Goal: Information Seeking & Learning: Compare options

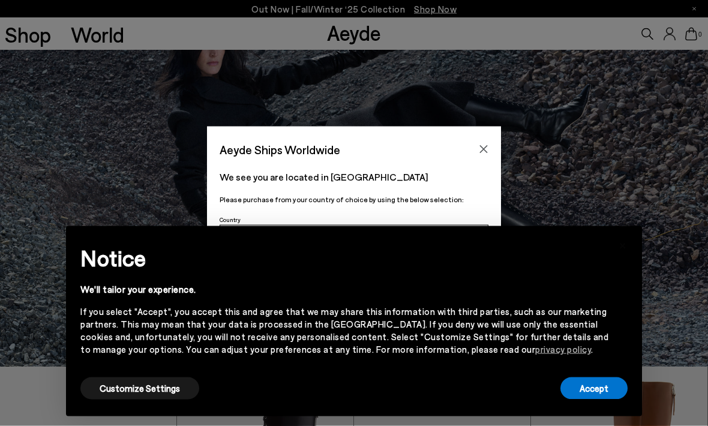
scroll to position [62, 0]
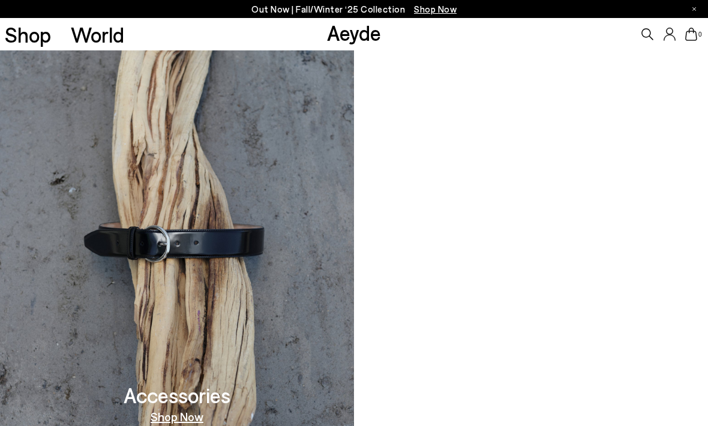
scroll to position [1143, 0]
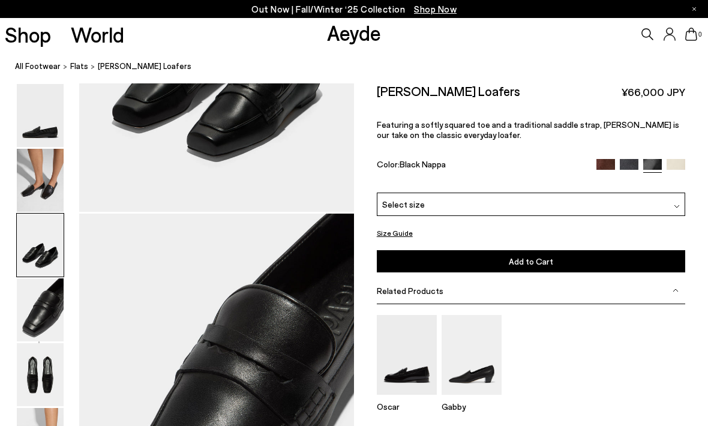
scroll to position [1050, 0]
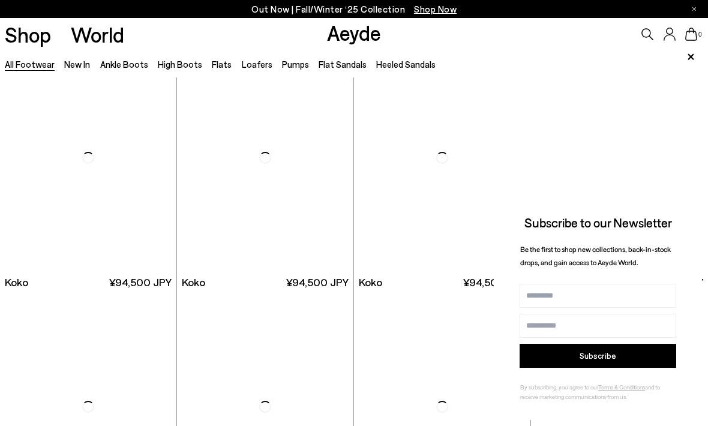
scroll to position [1316, 0]
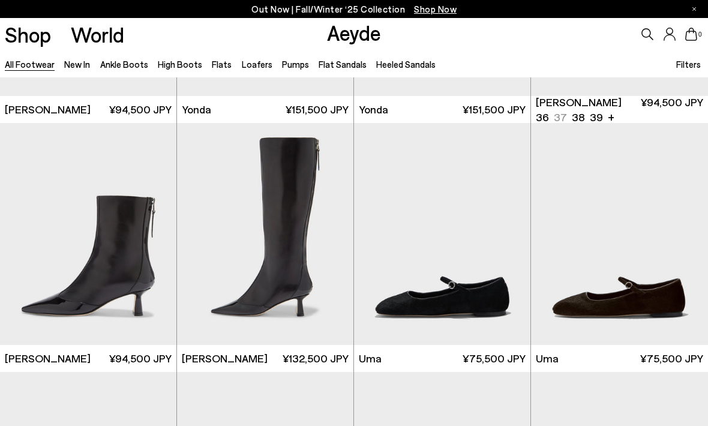
scroll to position [2653, 0]
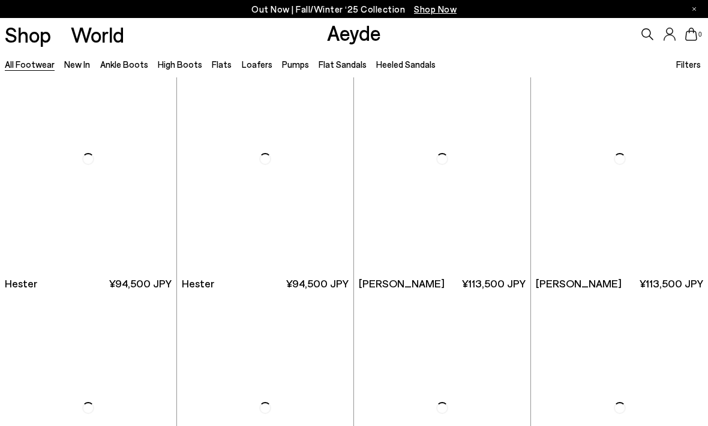
scroll to position [7535, 0]
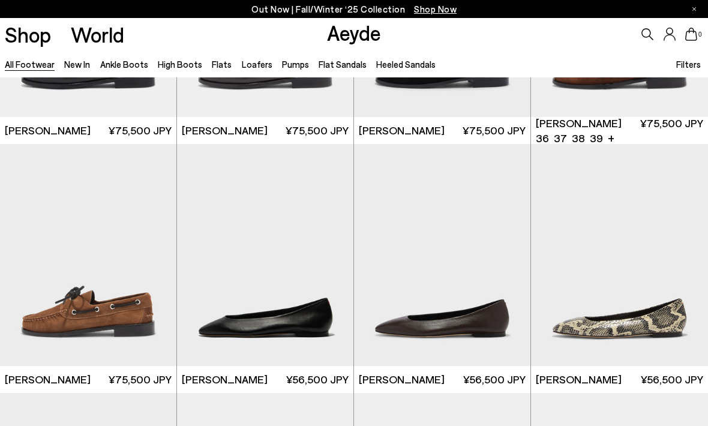
scroll to position [9161, 0]
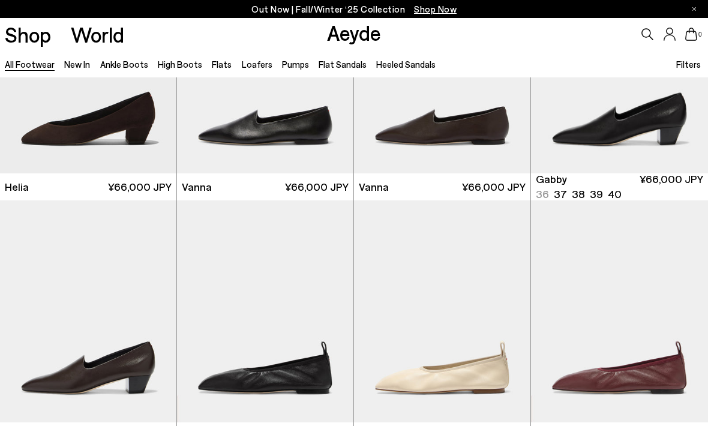
scroll to position [9837, 0]
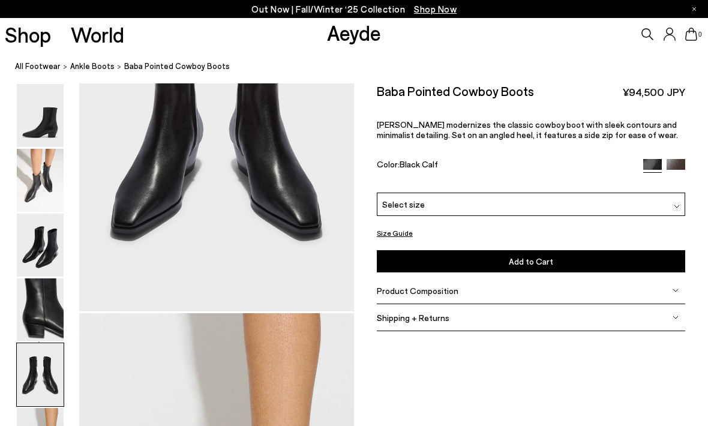
scroll to position [1618, 0]
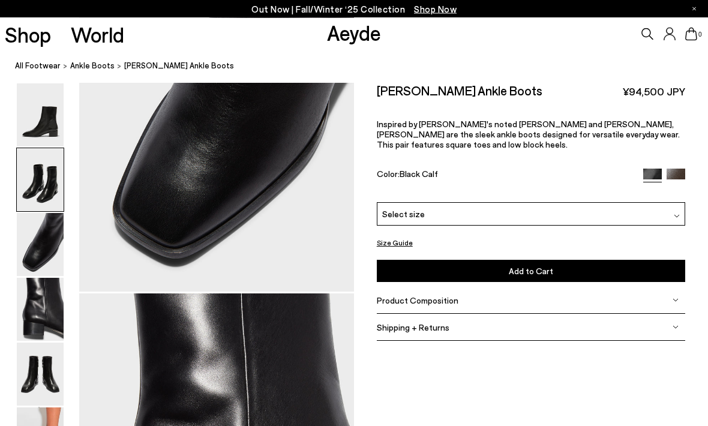
scroll to position [933, 0]
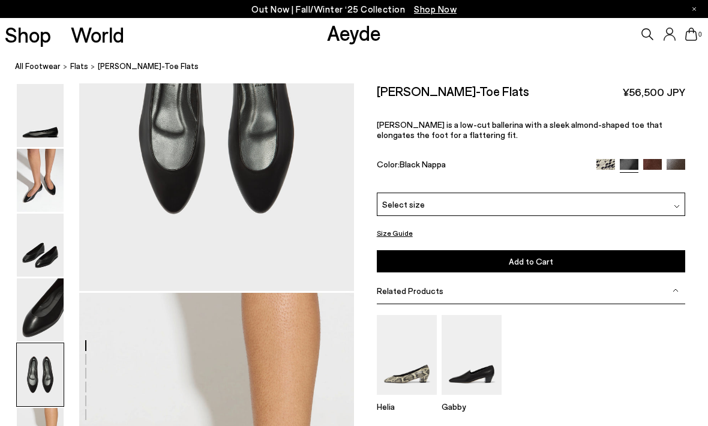
scroll to position [1608, 0]
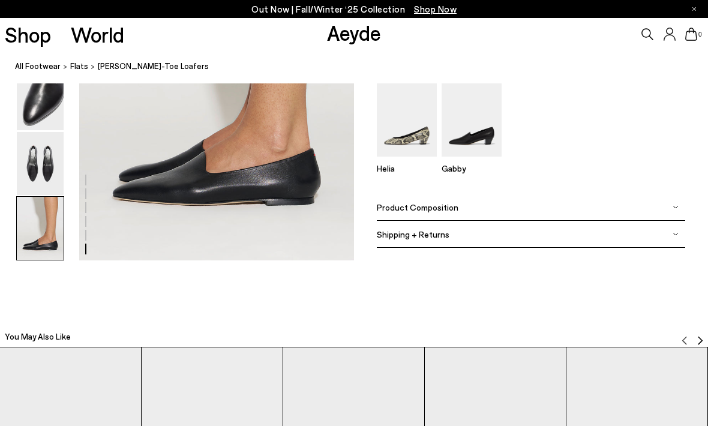
scroll to position [2007, 0]
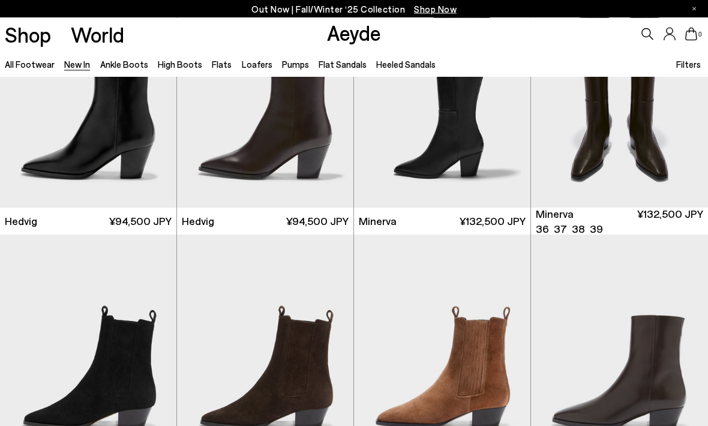
scroll to position [95, 0]
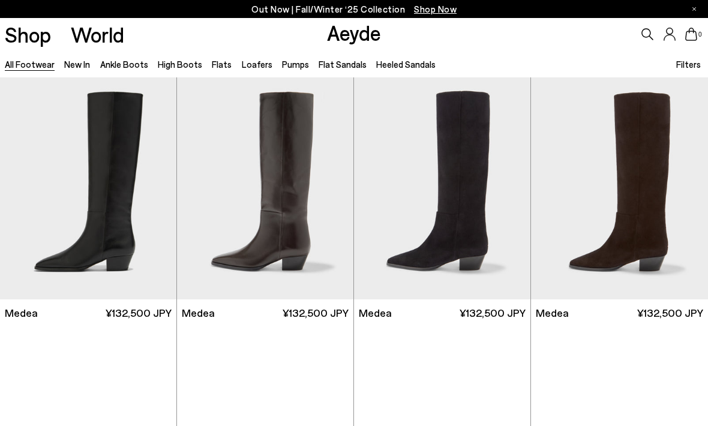
scroll to position [1, 0]
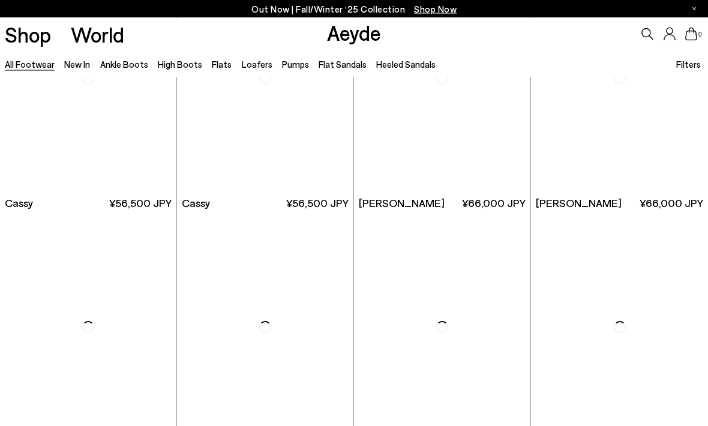
scroll to position [1604, 0]
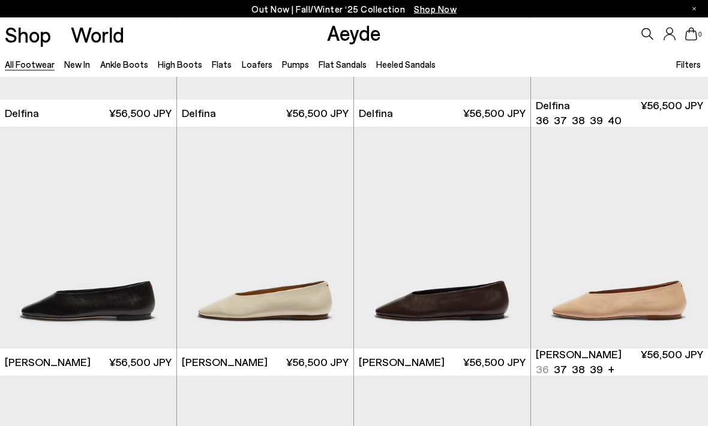
scroll to position [2939, 0]
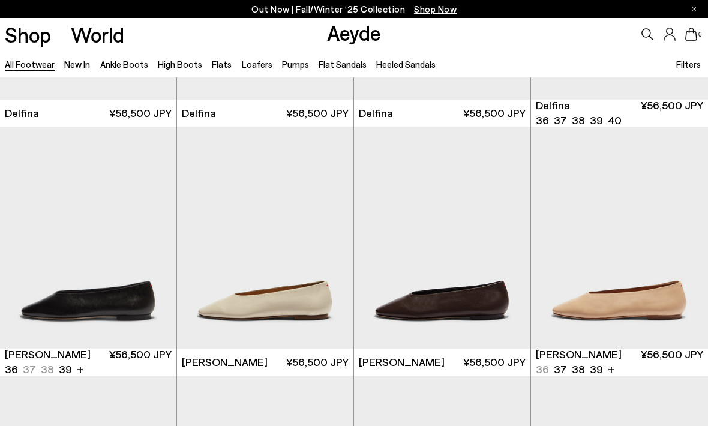
click at [152, 294] on img "1 / 6" at bounding box center [88, 238] width 176 height 222
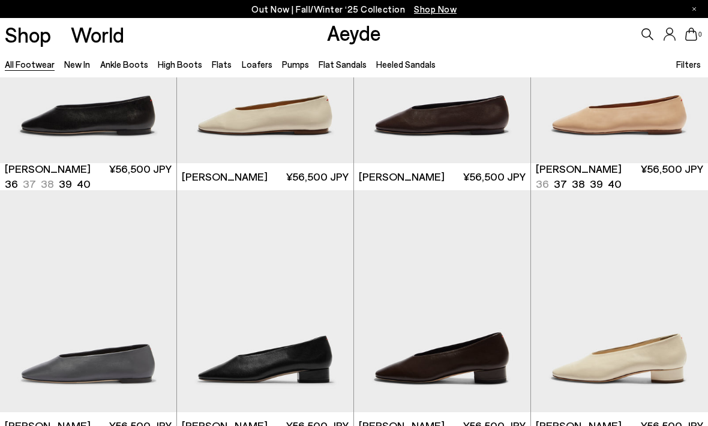
scroll to position [3165, 0]
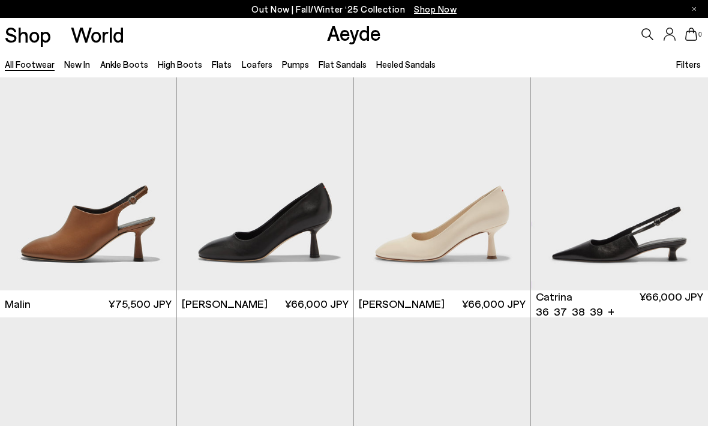
scroll to position [4308, 0]
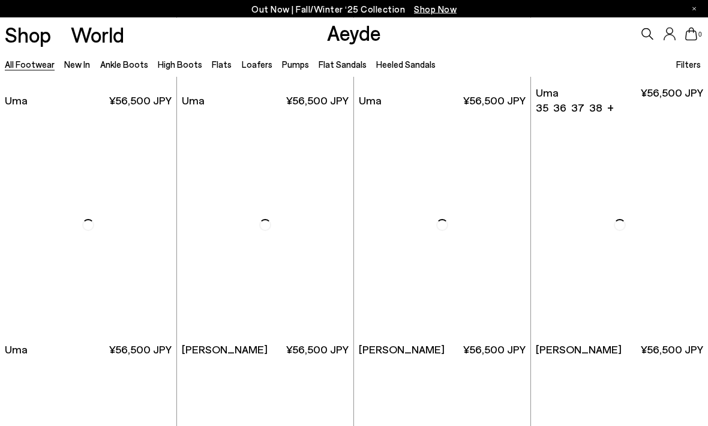
scroll to position [5691, 0]
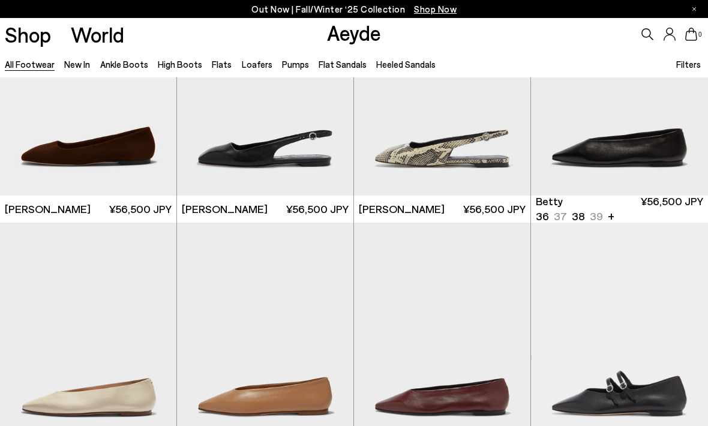
scroll to position [6076, 0]
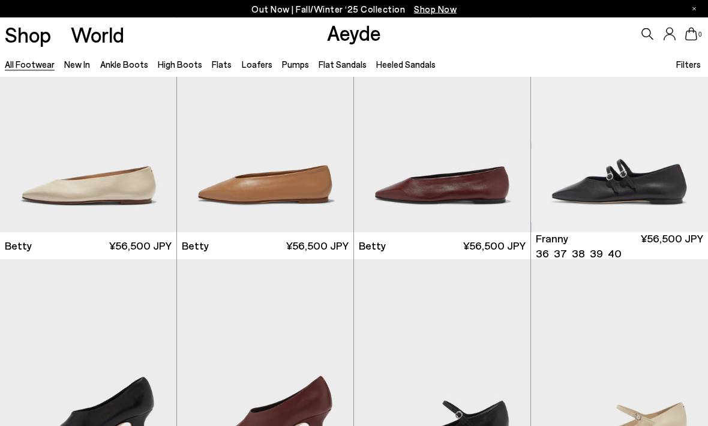
scroll to position [6292, 0]
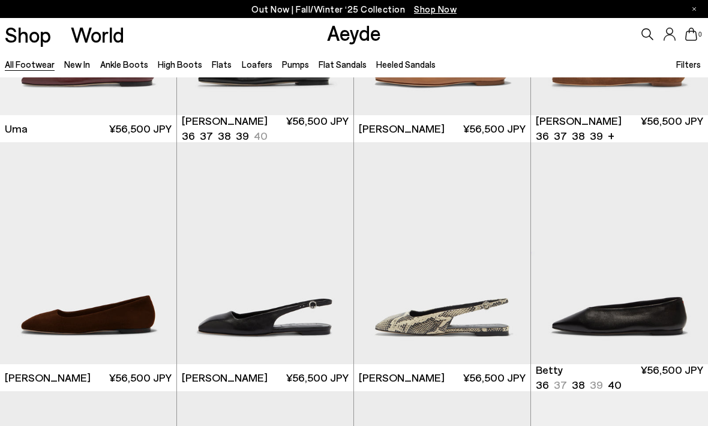
scroll to position [5951, 0]
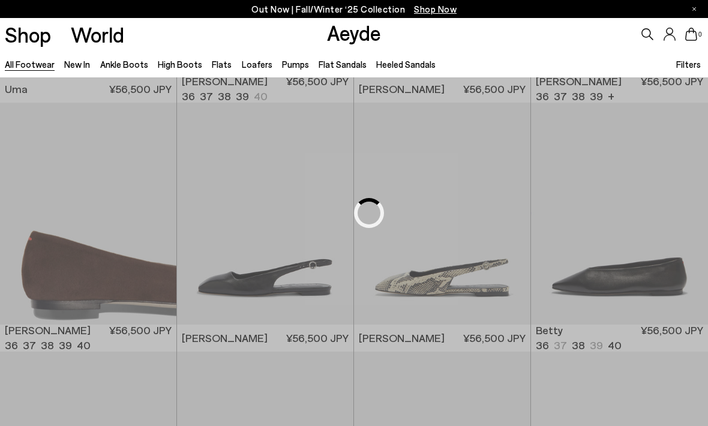
scroll to position [6263, 0]
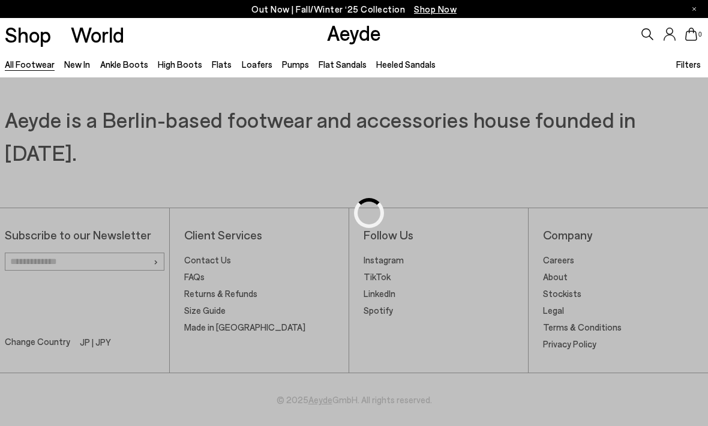
scroll to position [1496, 0]
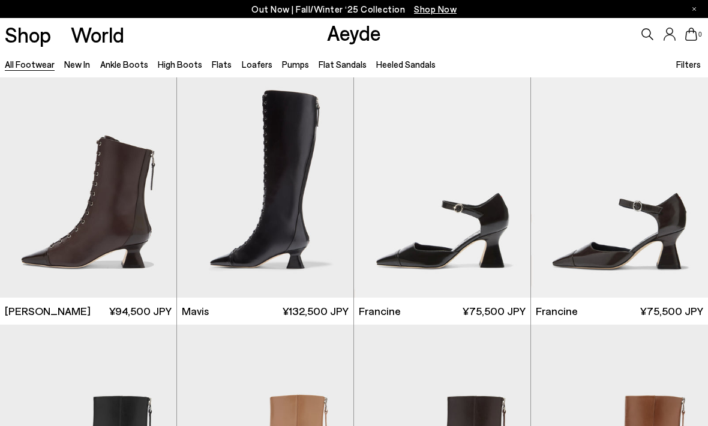
scroll to position [1454, 0]
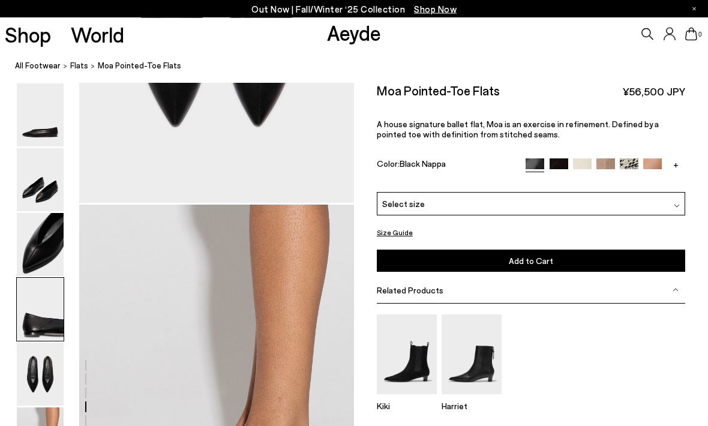
scroll to position [1925, 0]
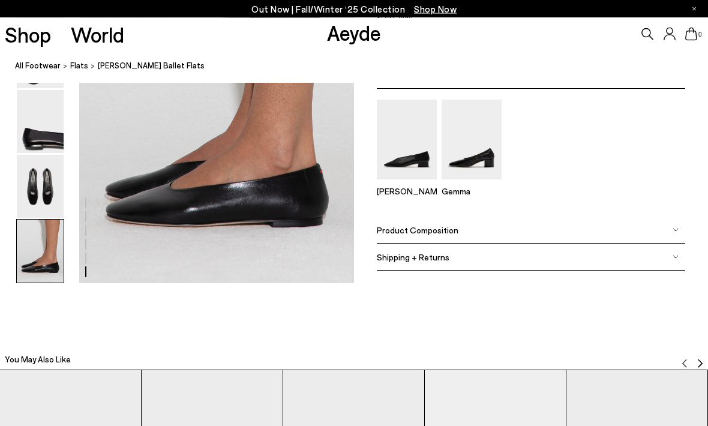
scroll to position [2012, 0]
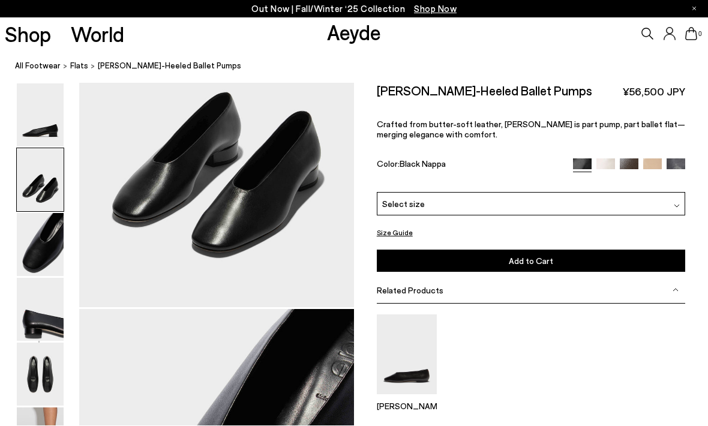
click at [54, 100] on img at bounding box center [40, 115] width 47 height 63
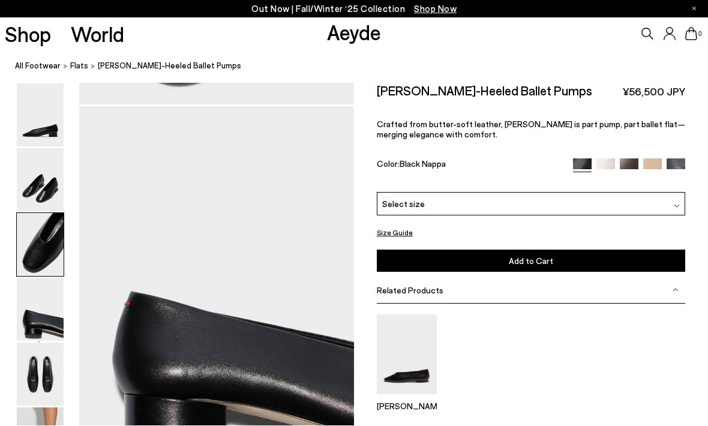
click at [38, 26] on link "Shop" at bounding box center [28, 34] width 46 height 21
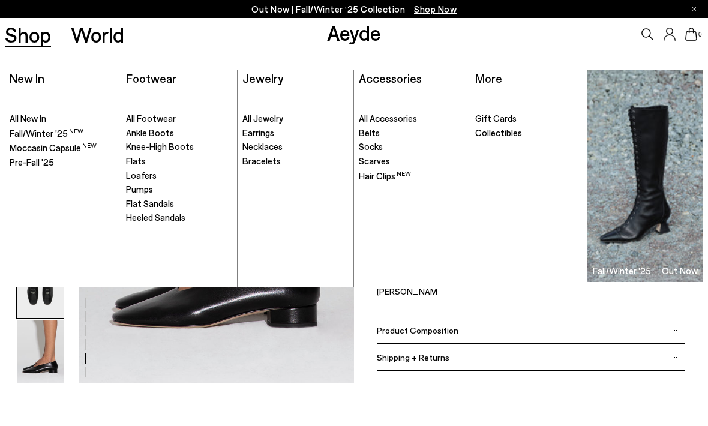
scroll to position [1925, 0]
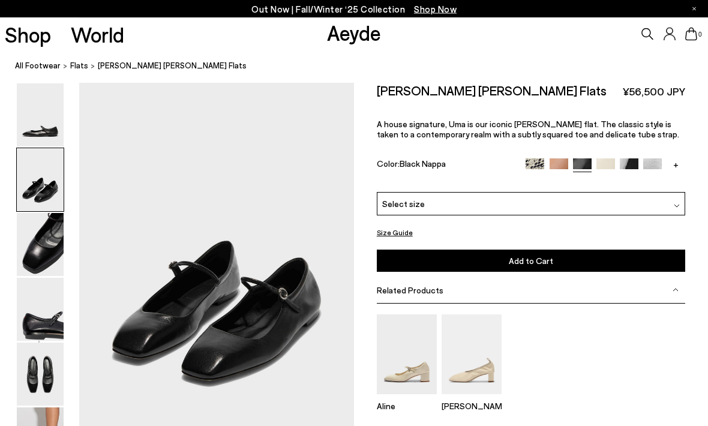
scroll to position [359, 0]
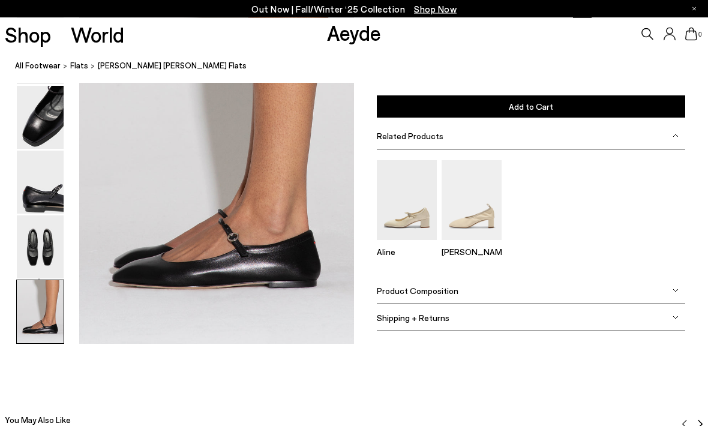
scroll to position [1924, 0]
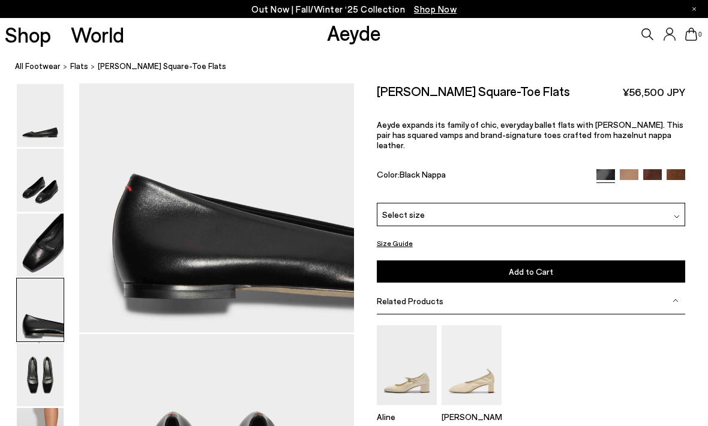
click at [47, 155] on img at bounding box center [40, 180] width 47 height 63
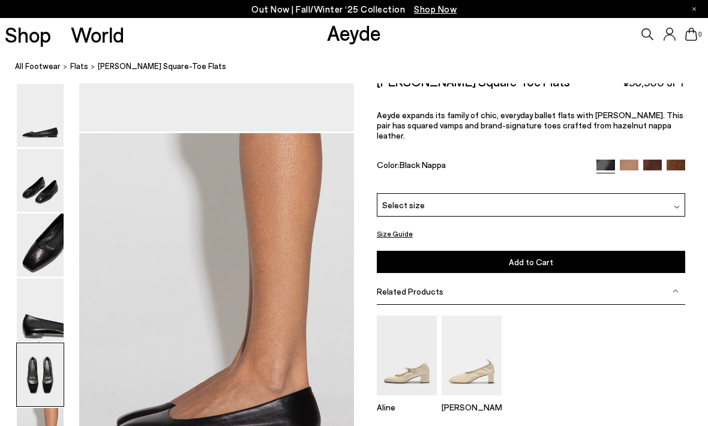
scroll to position [1925, 0]
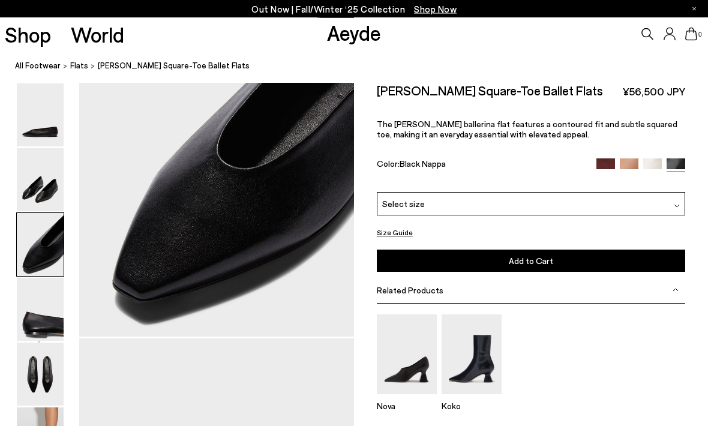
click at [47, 162] on img at bounding box center [40, 180] width 47 height 63
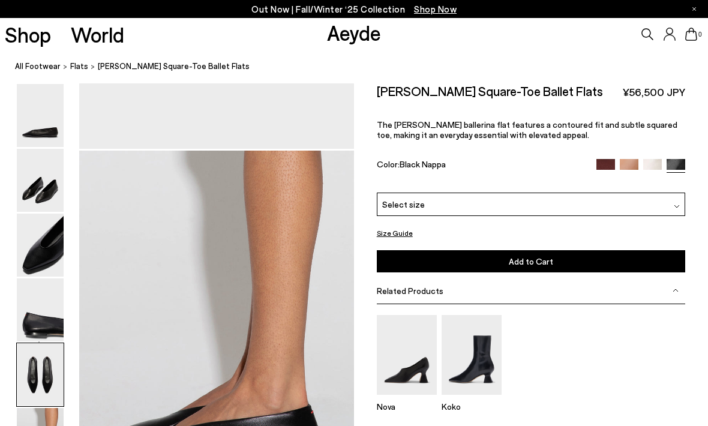
scroll to position [1925, 0]
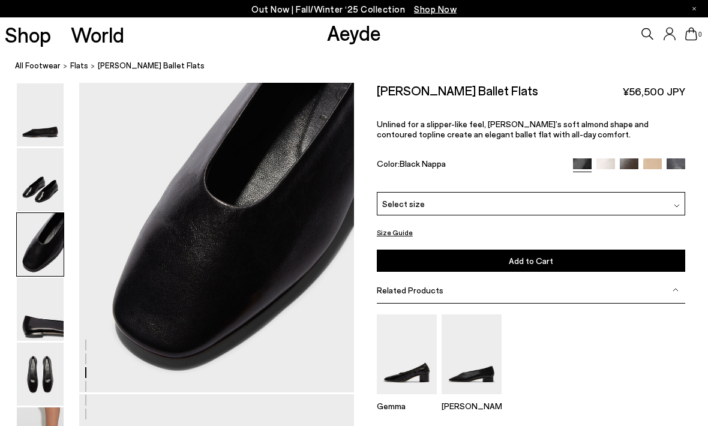
scroll to position [891, 0]
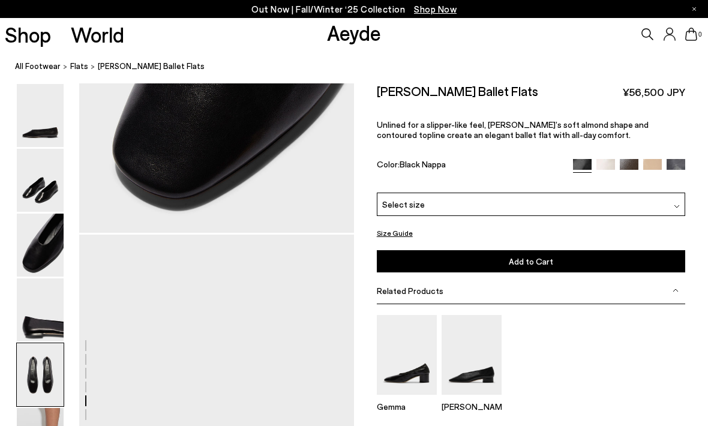
click at [35, 147] on div at bounding box center [40, 115] width 48 height 64
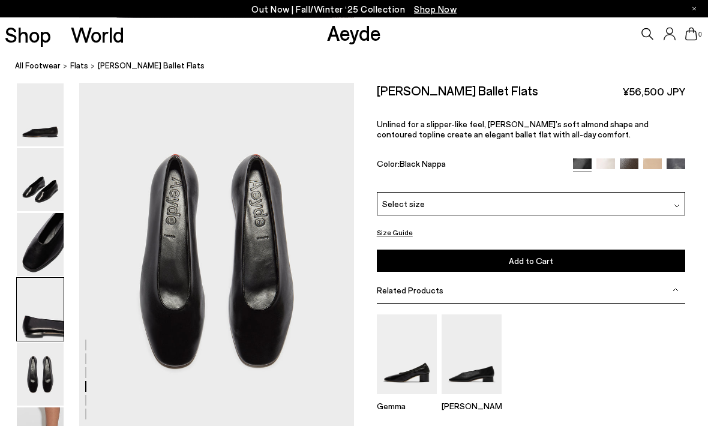
scroll to position [1469, 0]
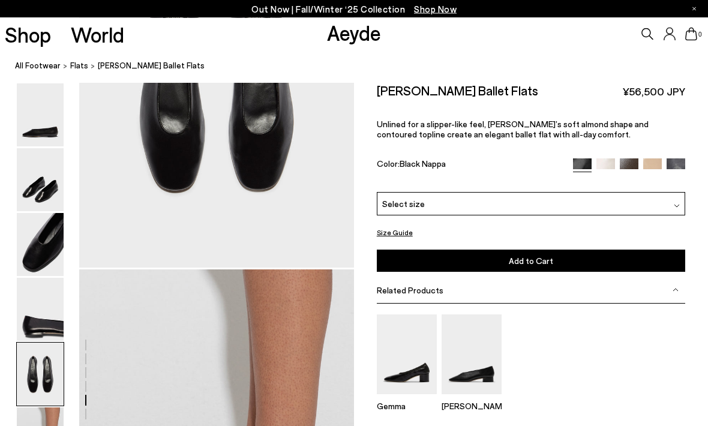
click at [55, 283] on img at bounding box center [40, 309] width 47 height 63
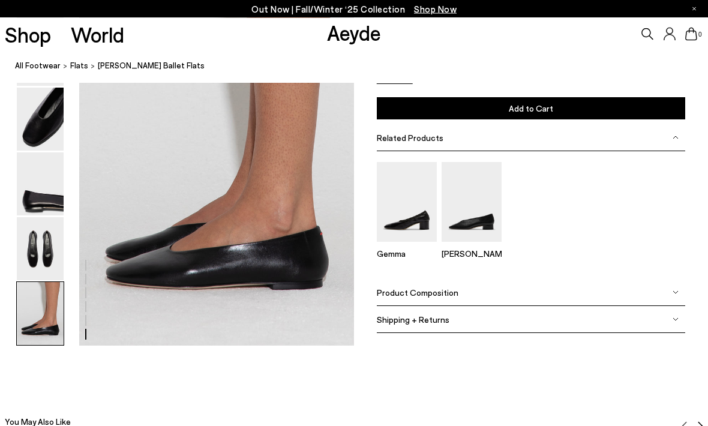
scroll to position [1925, 0]
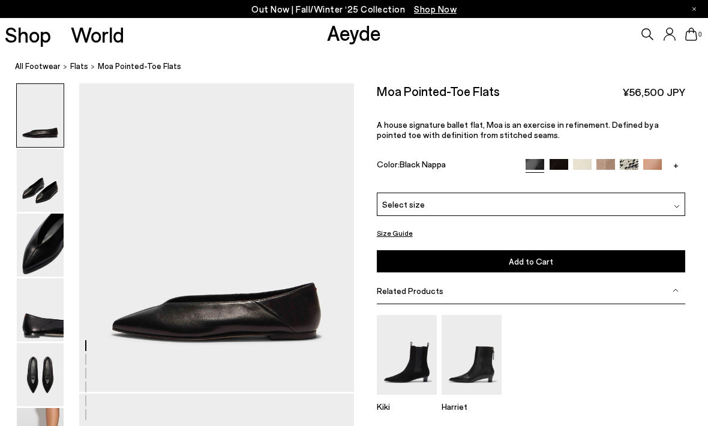
scroll to position [52, 0]
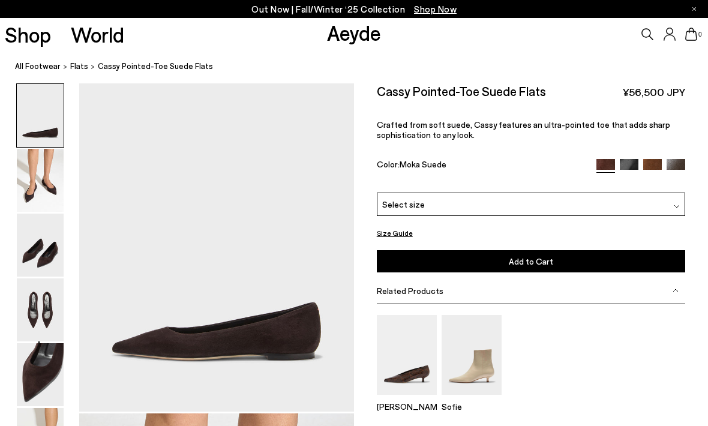
scroll to position [54, 0]
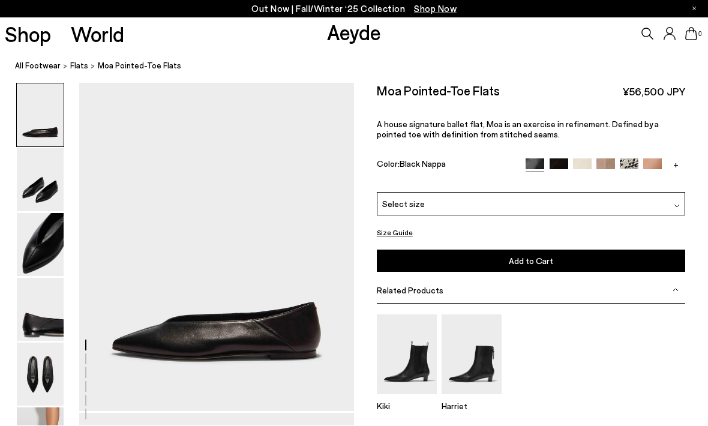
scroll to position [15, 0]
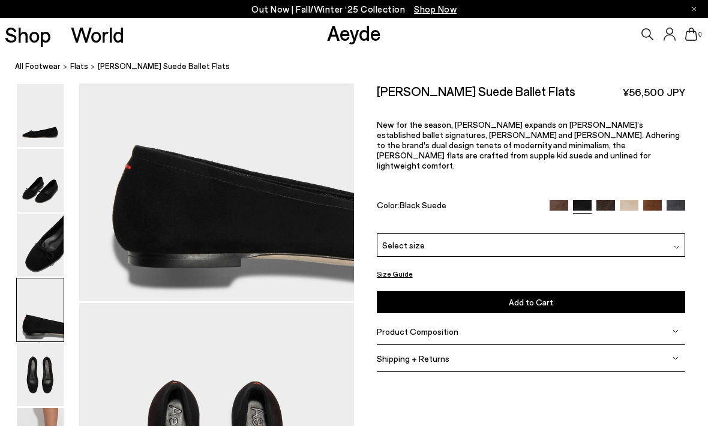
click at [37, 204] on img at bounding box center [40, 180] width 47 height 63
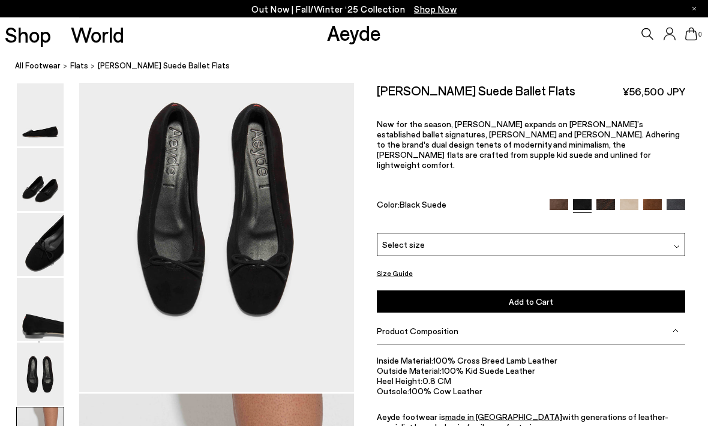
scroll to position [1473, 0]
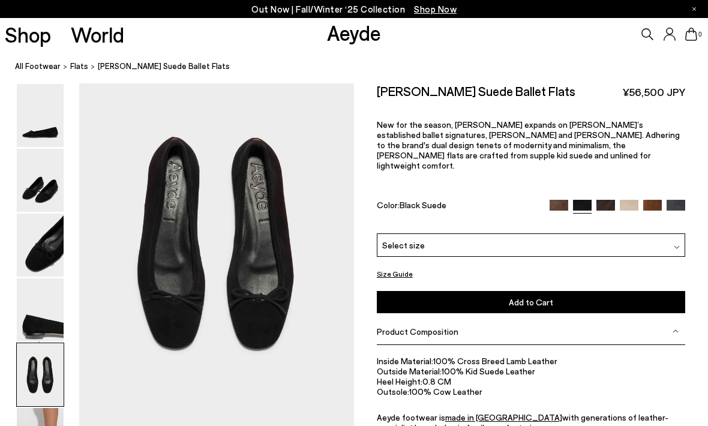
click at [679, 151] on p "New for the season, [PERSON_NAME] expands on [PERSON_NAME]’s established ballet…" at bounding box center [531, 149] width 309 height 61
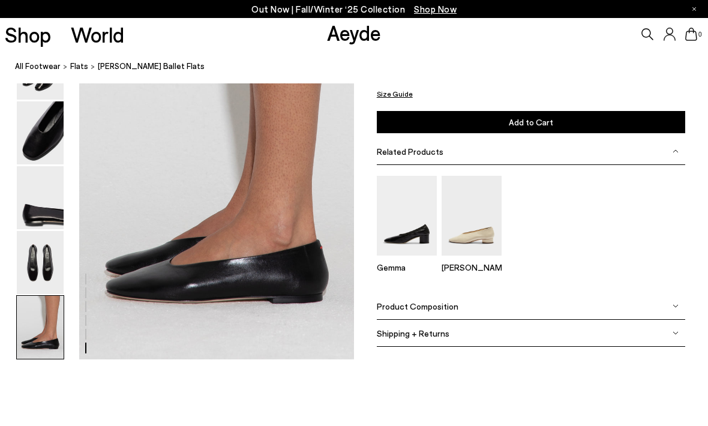
scroll to position [1930, 0]
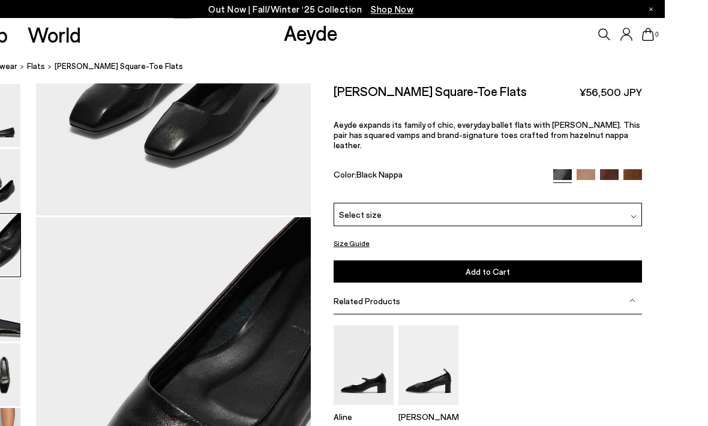
scroll to position [694, 0]
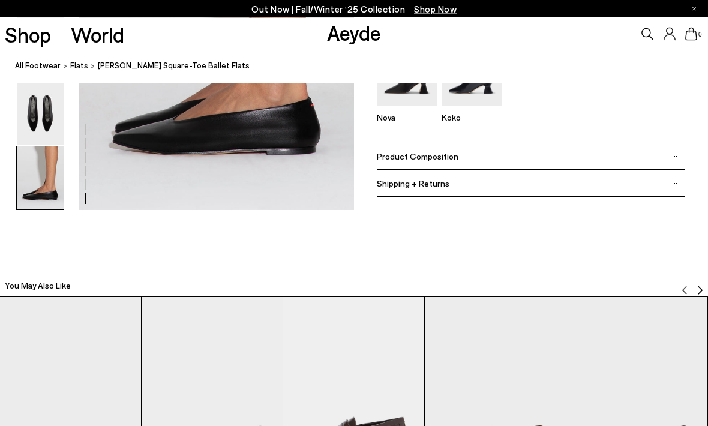
scroll to position [2111, 0]
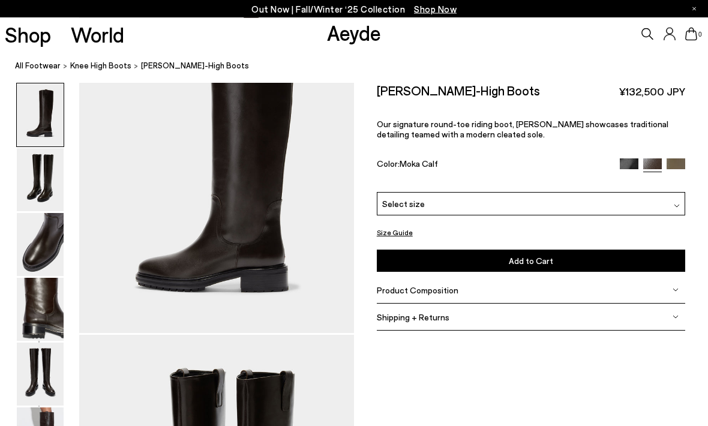
scroll to position [163, 0]
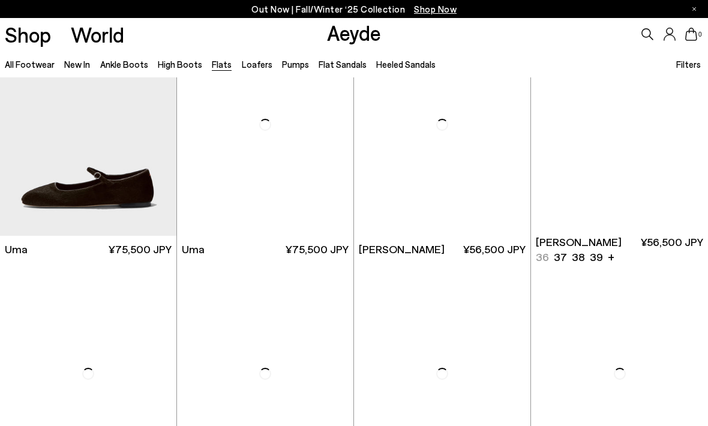
scroll to position [68, 0]
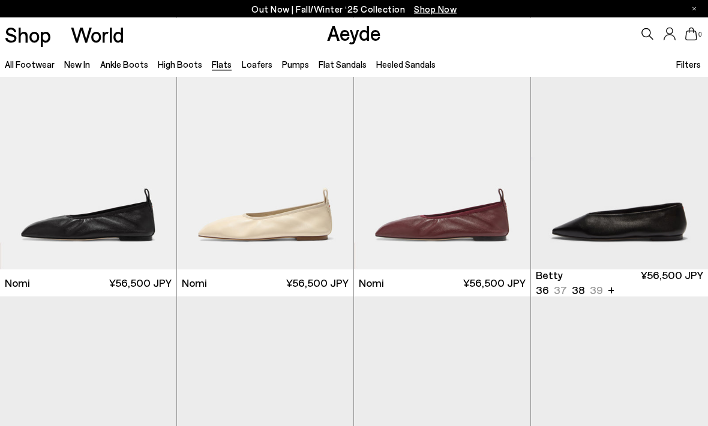
scroll to position [528, 0]
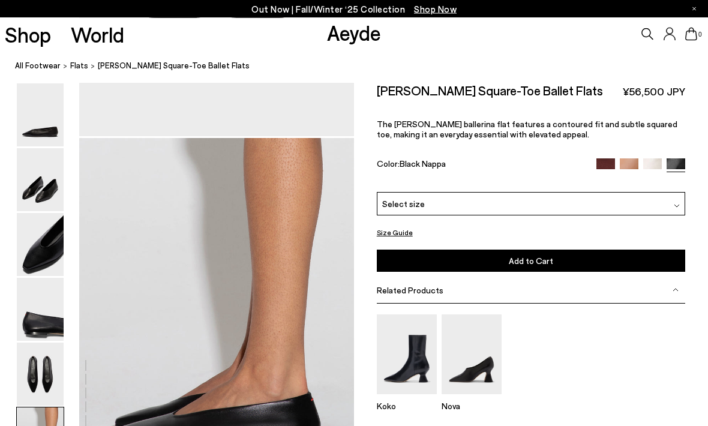
scroll to position [1964, 0]
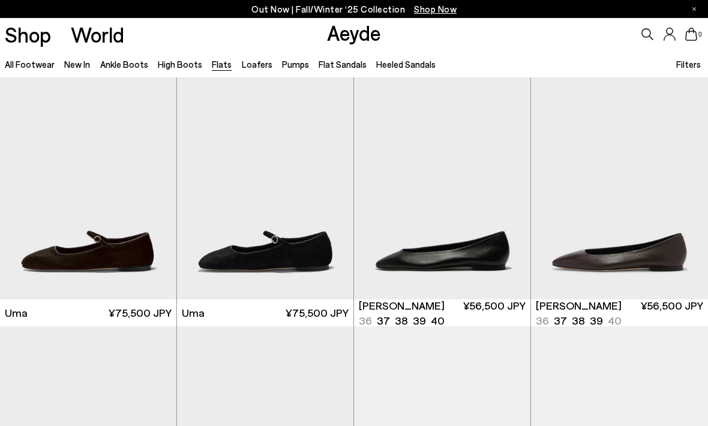
scroll to position [541, 0]
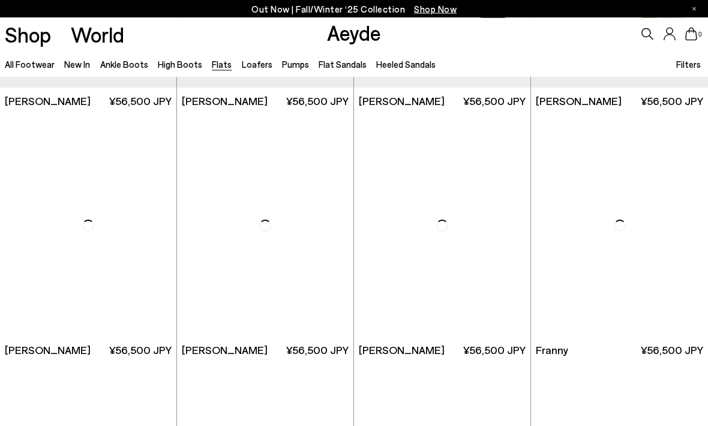
scroll to position [2951, 0]
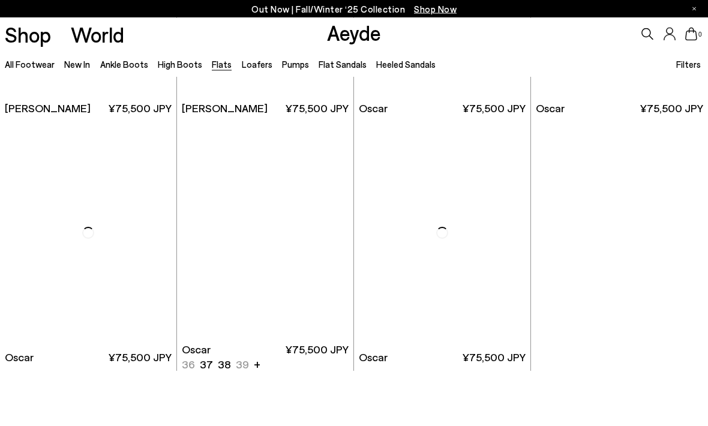
scroll to position [5185, 0]
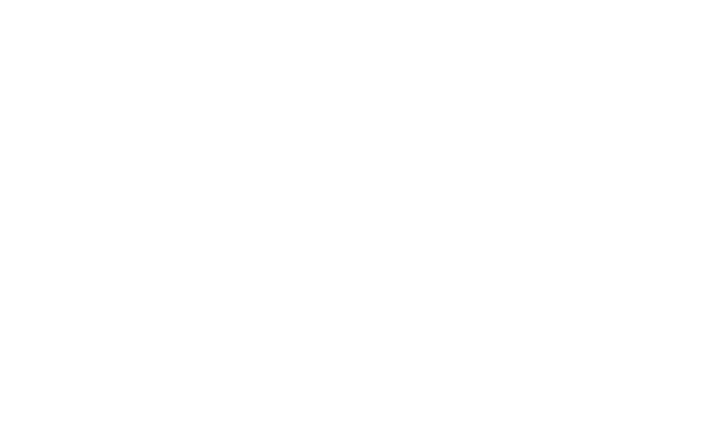
scroll to position [247, 0]
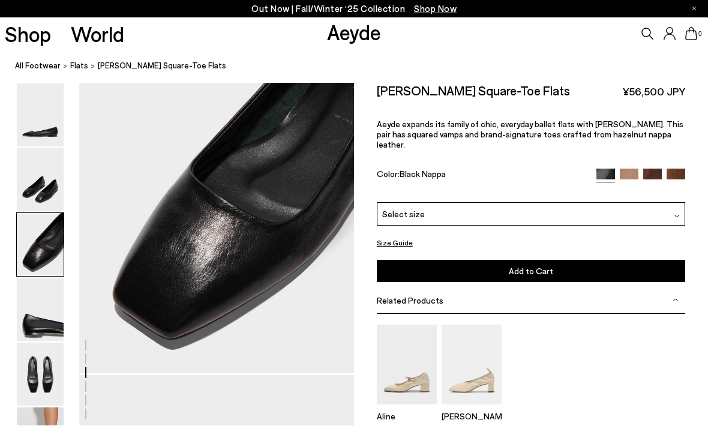
click at [55, 196] on img at bounding box center [40, 180] width 47 height 63
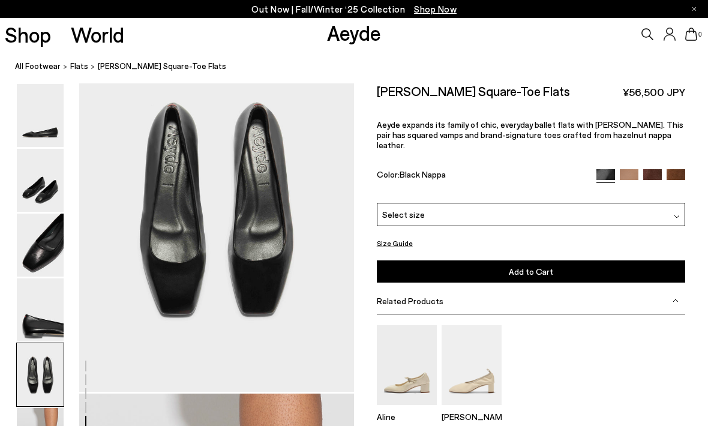
scroll to position [1473, 0]
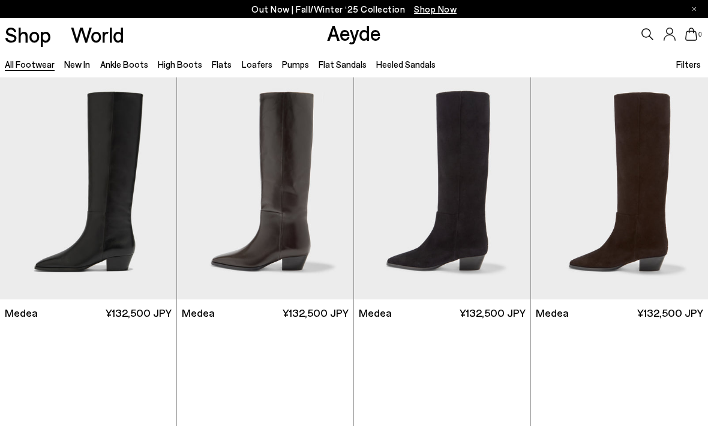
scroll to position [1, 0]
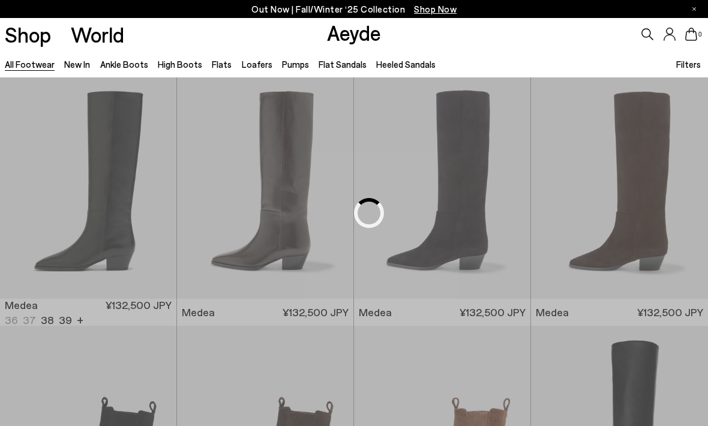
scroll to position [1496, 0]
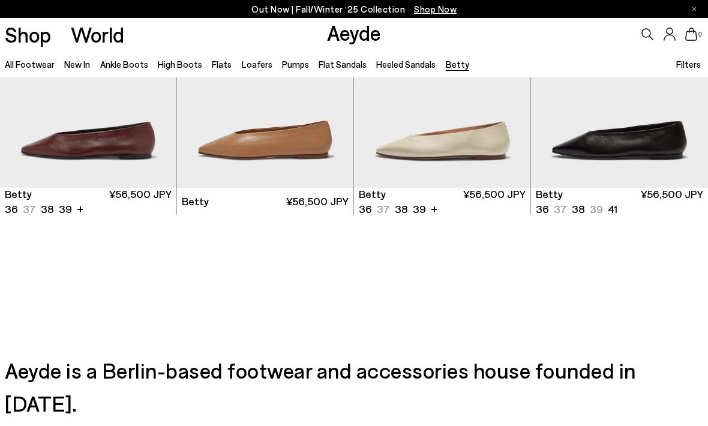
scroll to position [151, 0]
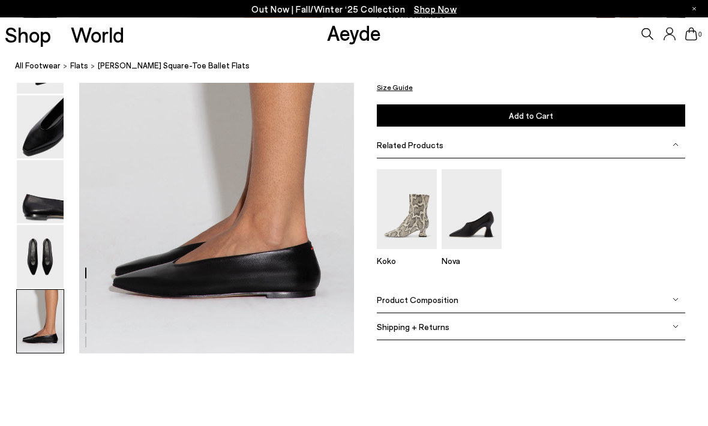
scroll to position [1938, 0]
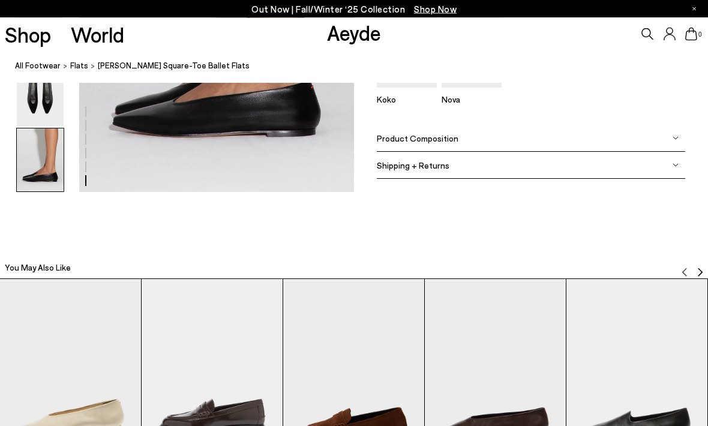
scroll to position [2138, 0]
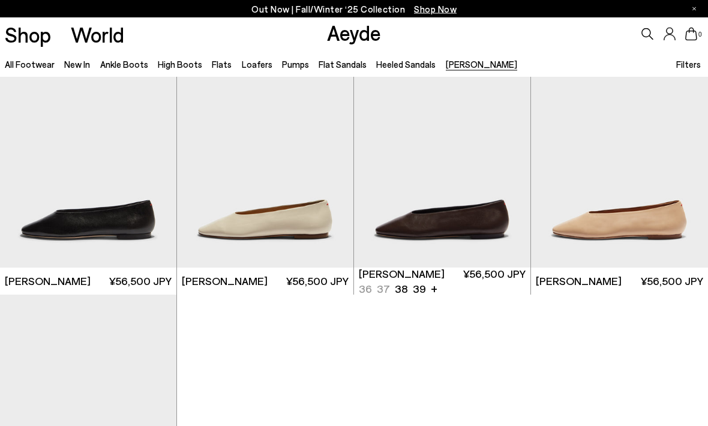
scroll to position [34, 0]
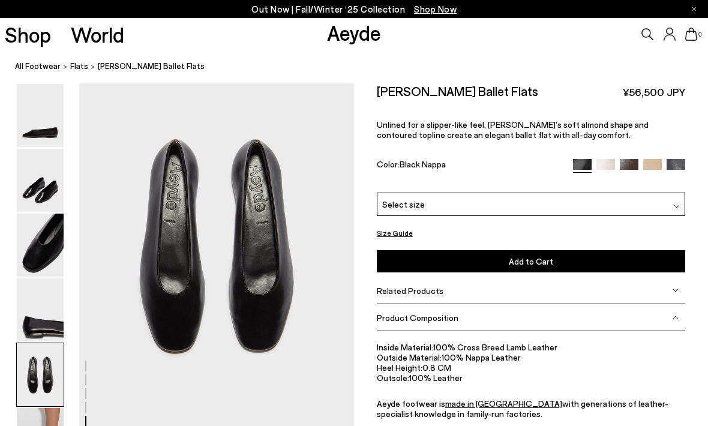
scroll to position [1572, 0]
